Goal: Navigation & Orientation: Find specific page/section

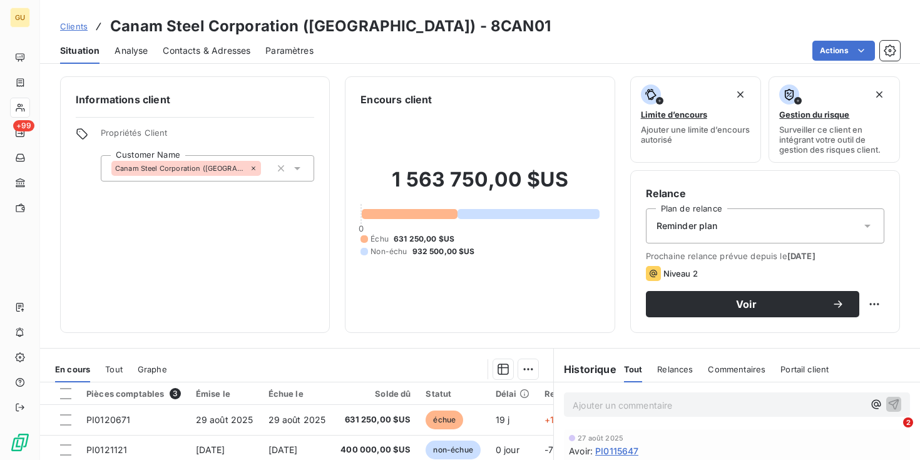
scroll to position [177, 0]
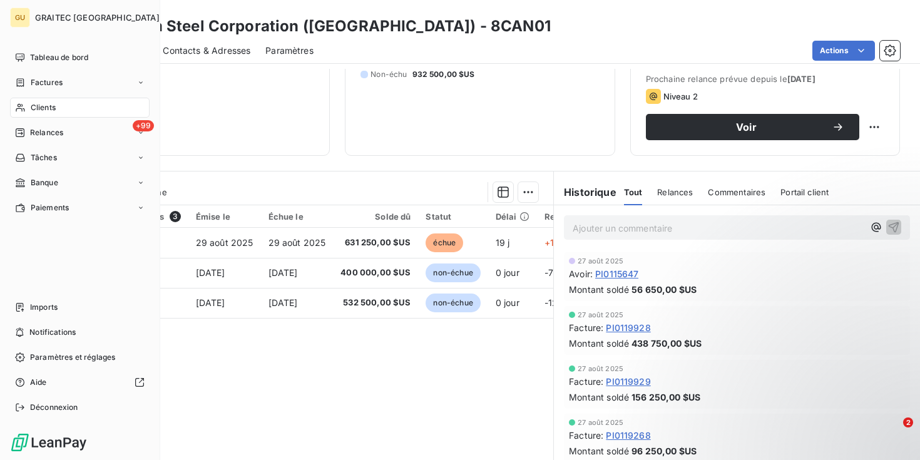
click at [73, 14] on span "GRAITEC [GEOGRAPHIC_DATA]" at bounding box center [97, 18] width 124 height 10
click at [57, 56] on span "Tableau de bord" at bounding box center [59, 57] width 58 height 11
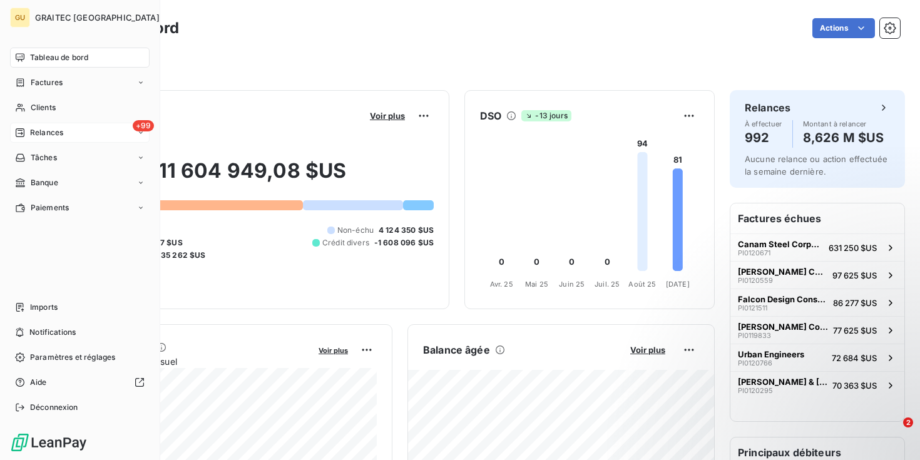
click at [49, 129] on span "Relances" at bounding box center [46, 132] width 33 height 11
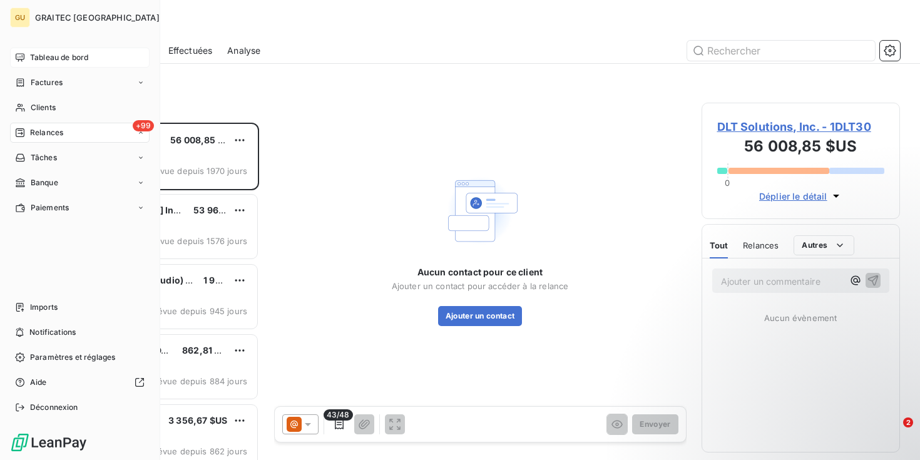
scroll to position [337, 198]
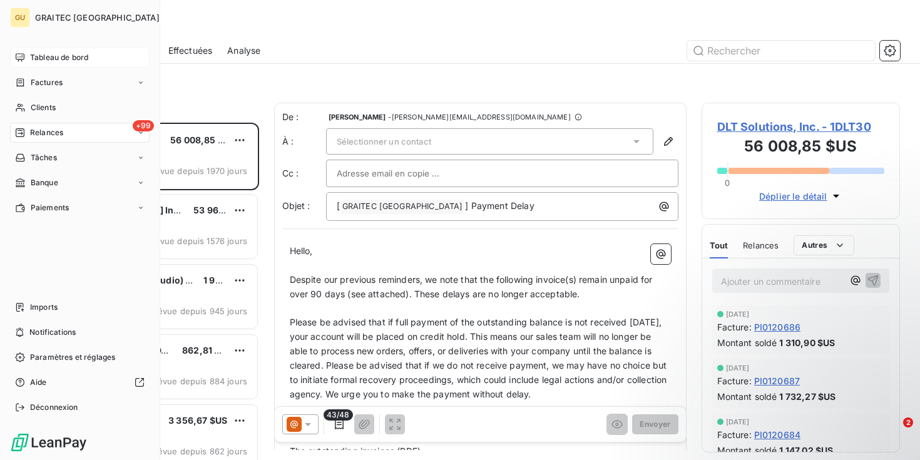
click at [46, 53] on span "Tableau de bord" at bounding box center [59, 57] width 58 height 11
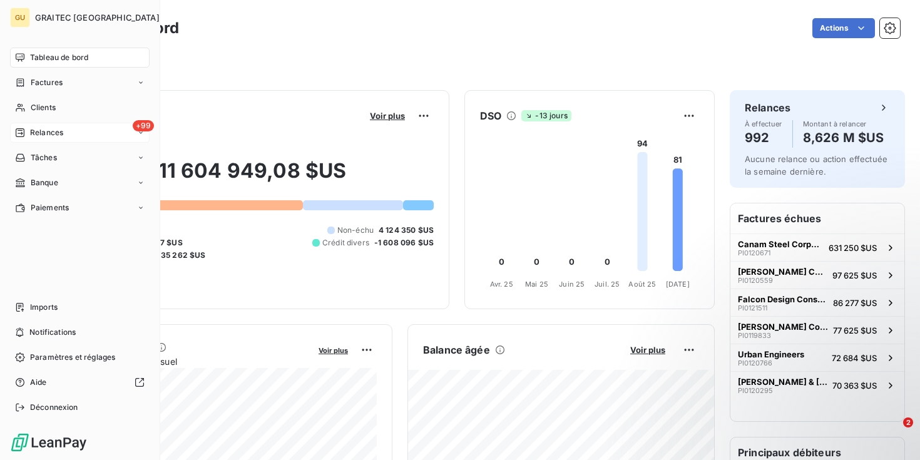
click at [31, 130] on span "Relances" at bounding box center [46, 132] width 33 height 11
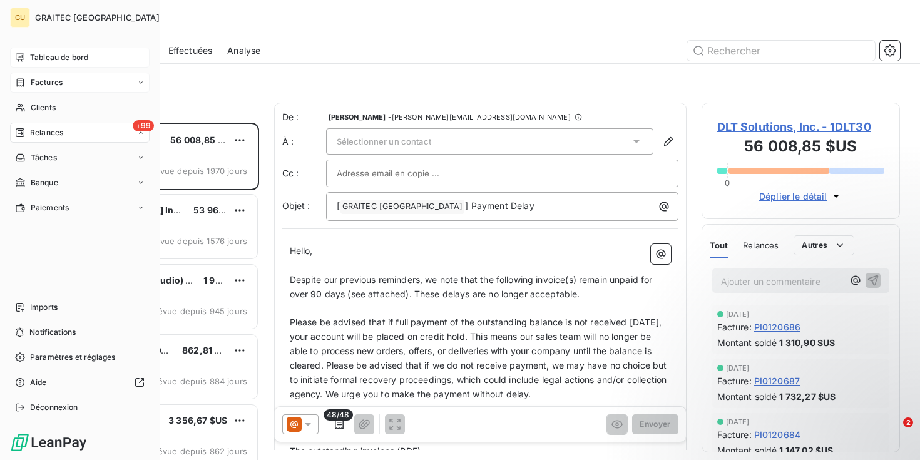
scroll to position [337, 198]
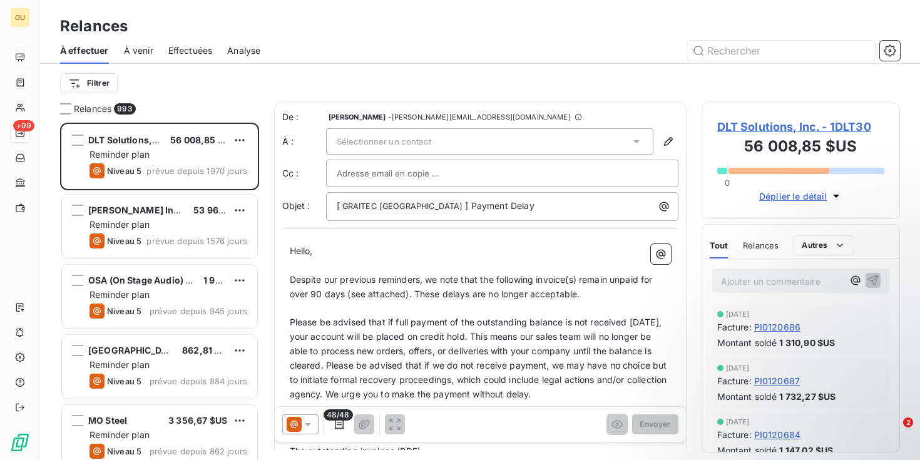
click at [185, 47] on span "Effectuées" at bounding box center [190, 50] width 44 height 13
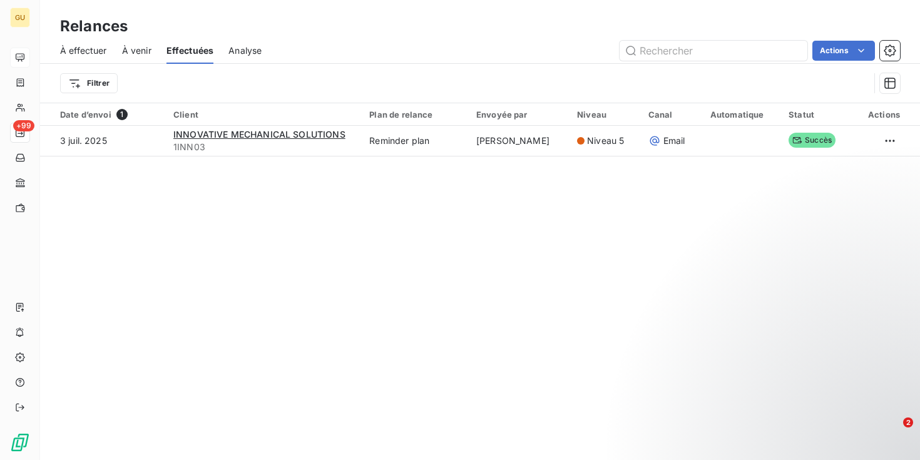
click at [88, 53] on span "À effectuer" at bounding box center [83, 50] width 47 height 13
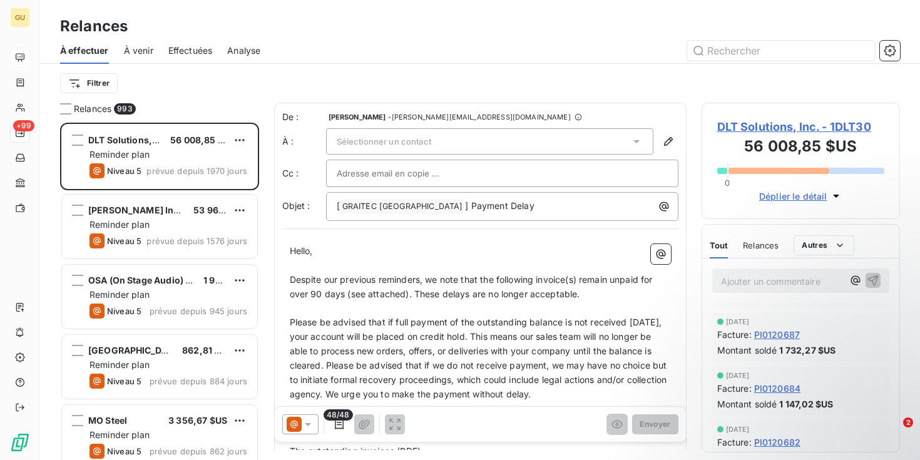
scroll to position [49, 0]
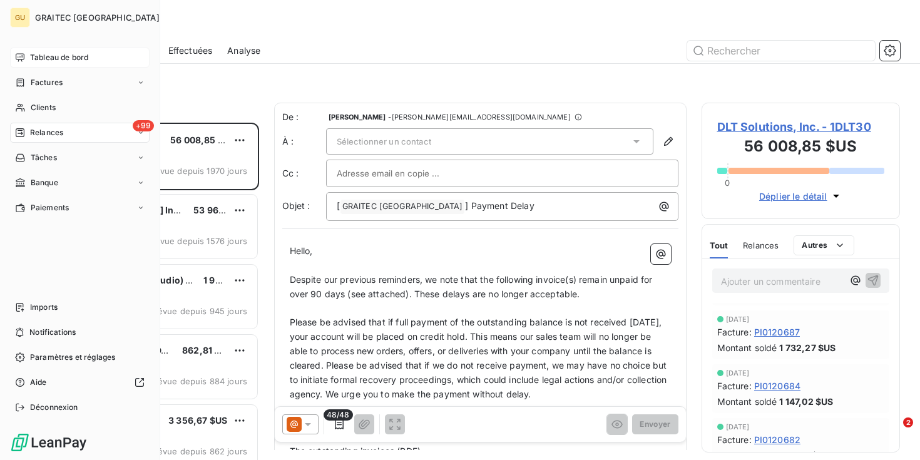
click at [61, 55] on span "Tableau de bord" at bounding box center [59, 57] width 58 height 11
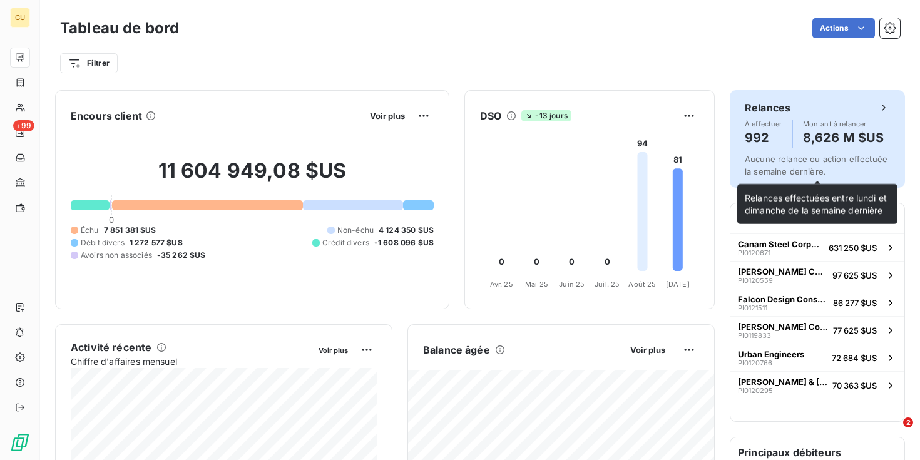
click at [792, 155] on span "Aucune relance ou action effectuée la semaine dernière." at bounding box center [815, 165] width 143 height 23
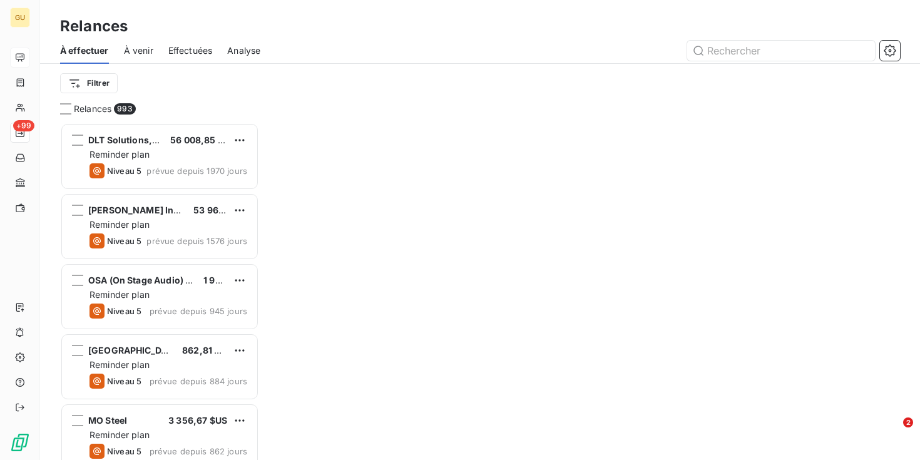
scroll to position [337, 198]
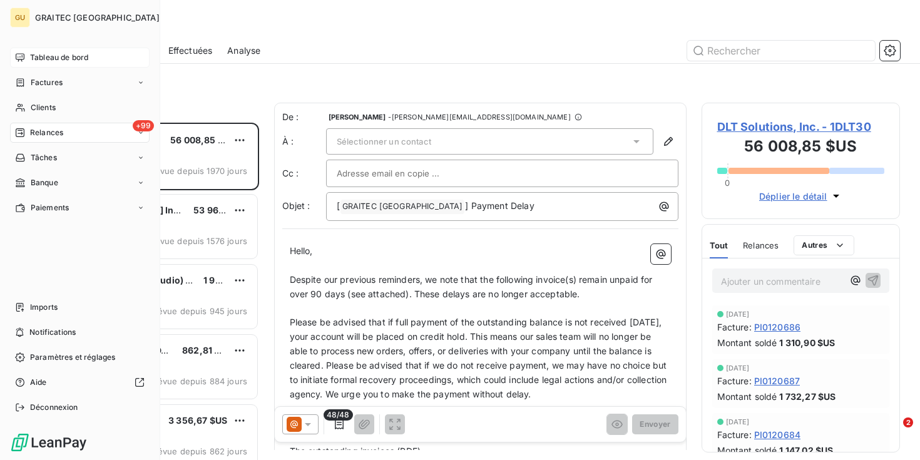
click at [47, 53] on span "Tableau de bord" at bounding box center [59, 57] width 58 height 11
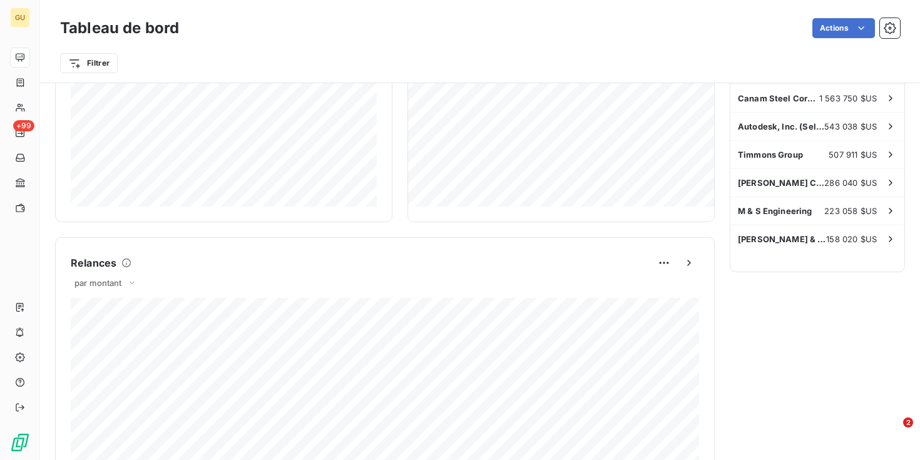
scroll to position [428, 0]
